Goal: Navigation & Orientation: Find specific page/section

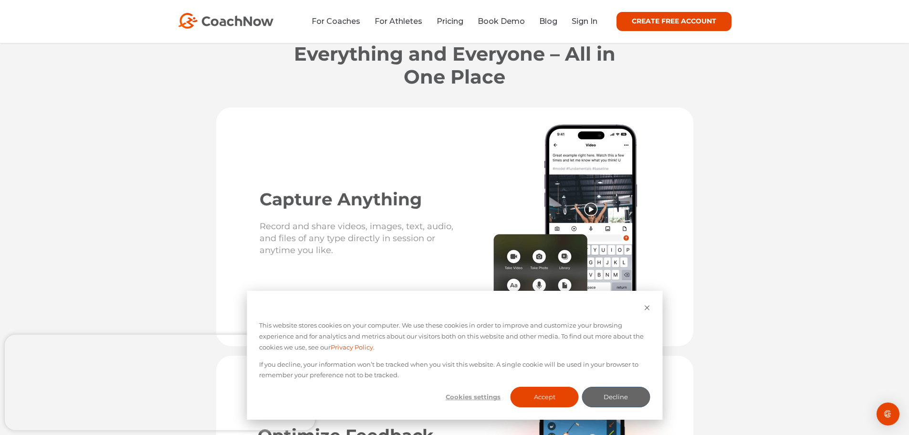
scroll to position [1479, 0]
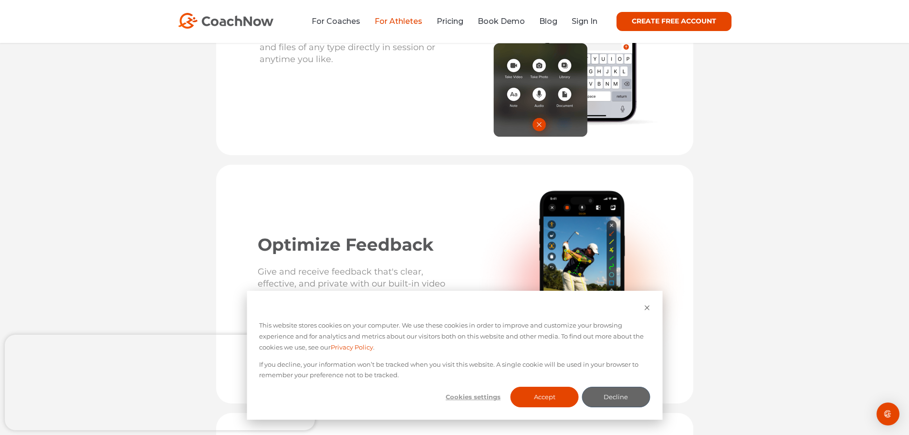
click at [384, 21] on link "For Athletes" at bounding box center [398, 21] width 48 height 9
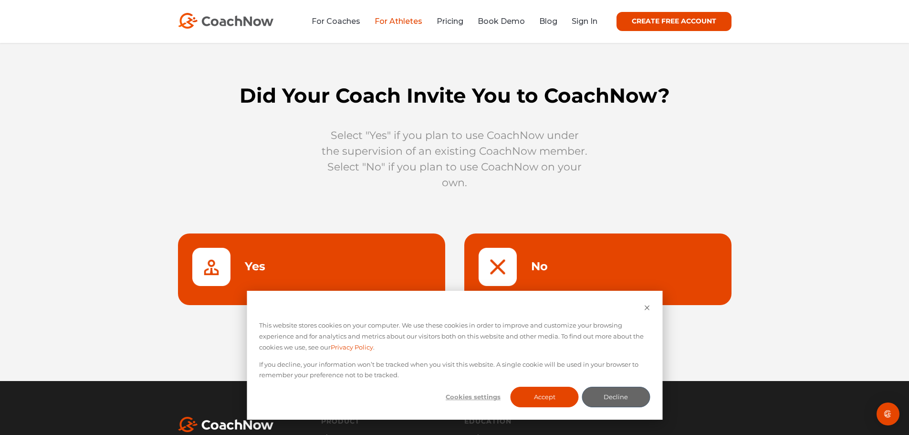
click at [527, 260] on link at bounding box center [597, 269] width 267 height 72
click at [543, 396] on button "Accept" at bounding box center [544, 396] width 68 height 21
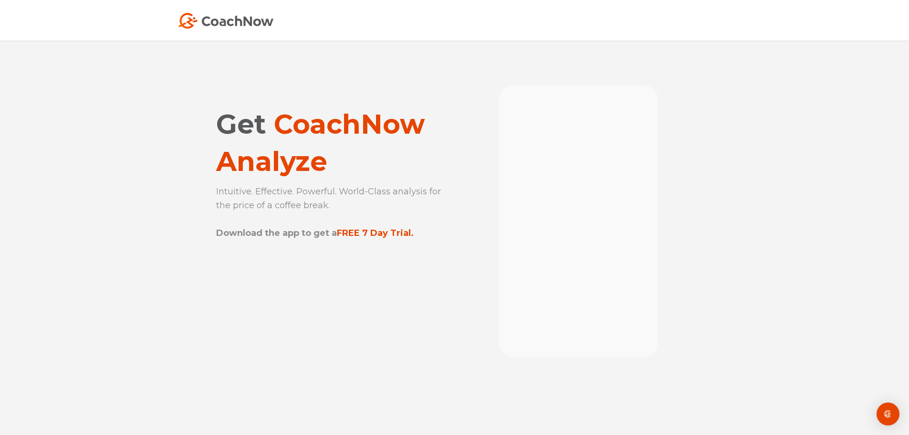
click at [245, 20] on img at bounding box center [225, 21] width 95 height 16
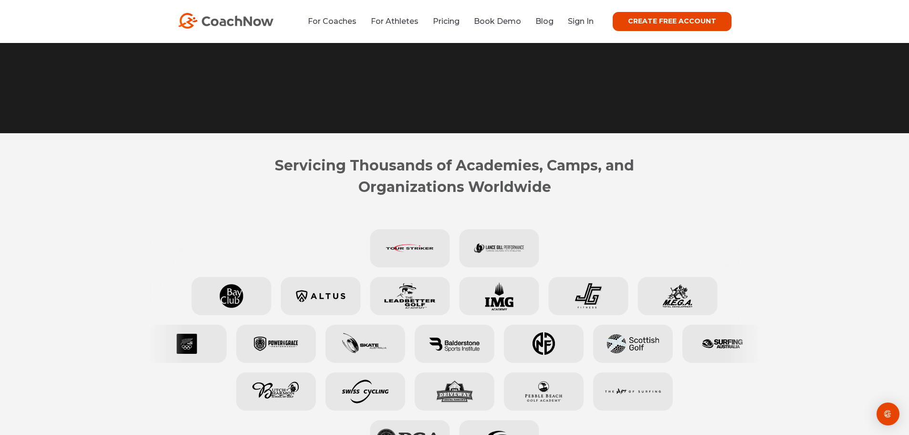
scroll to position [286, 0]
